Goal: Navigation & Orientation: Find specific page/section

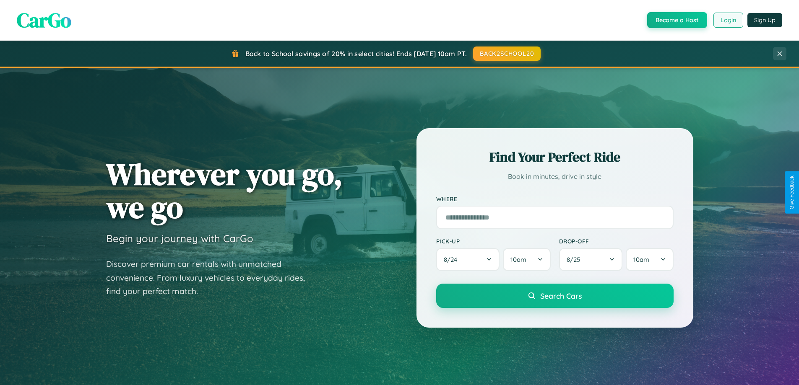
click at [728, 20] on button "Login" at bounding box center [728, 20] width 30 height 15
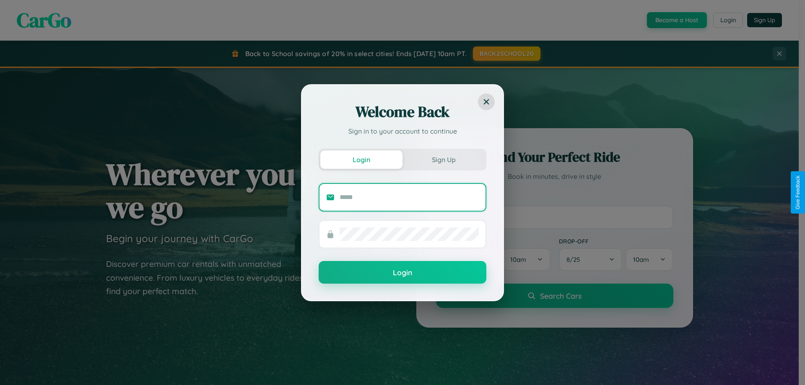
click at [409, 197] on input "text" at bounding box center [409, 197] width 139 height 13
type input "**********"
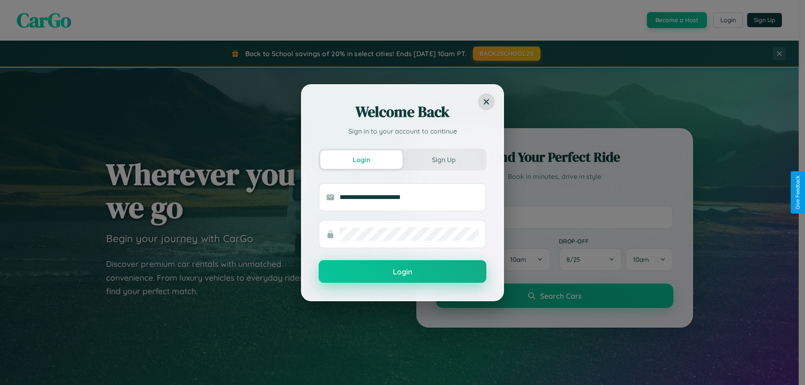
click at [403, 272] on button "Login" at bounding box center [403, 271] width 168 height 23
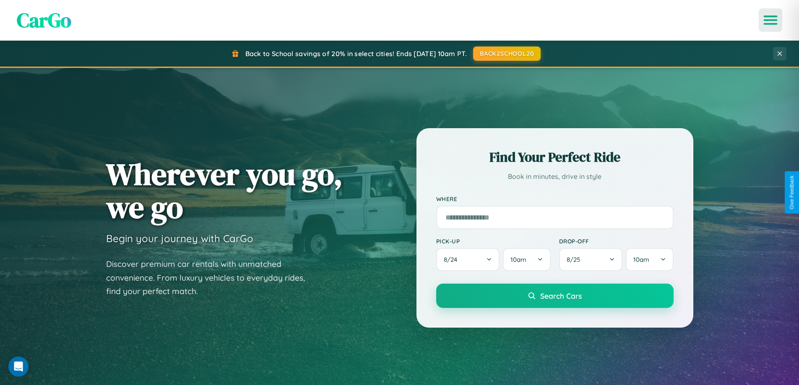
click at [770, 20] on icon "Open menu" at bounding box center [771, 20] width 12 height 8
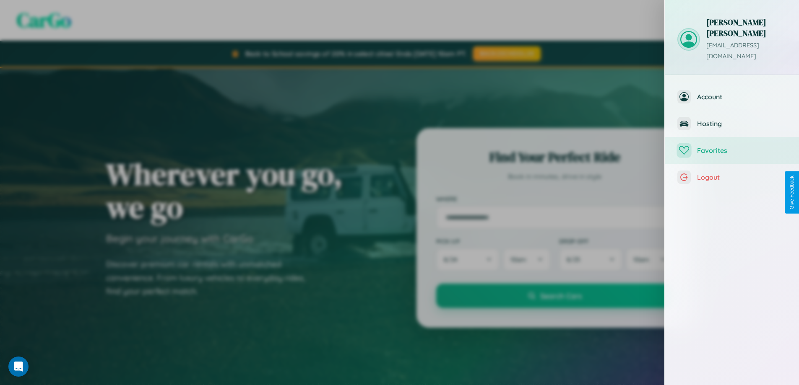
click at [732, 146] on span "Favorites" at bounding box center [741, 150] width 89 height 8
